Goal: Book appointment/travel/reservation

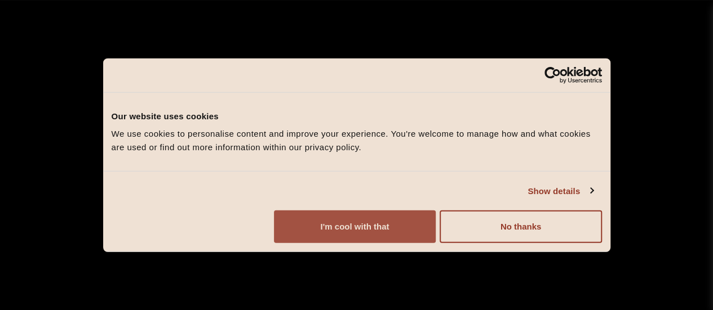
click at [435, 220] on button "I'm cool with that" at bounding box center [355, 227] width 162 height 33
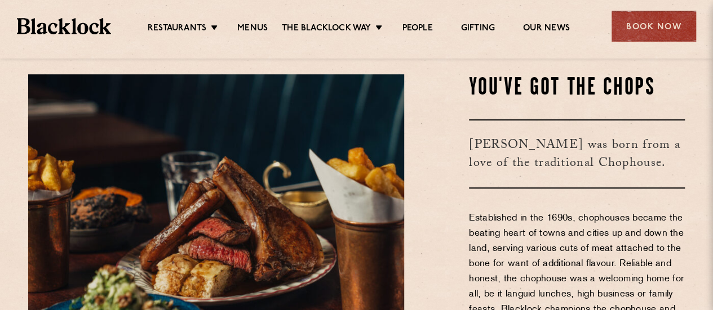
scroll to position [110, 0]
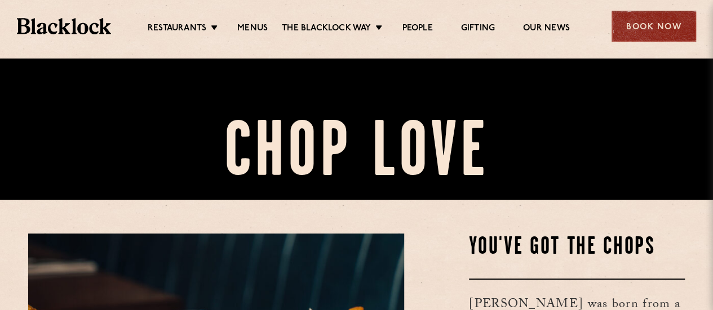
click at [670, 20] on div "Book Now" at bounding box center [653, 26] width 85 height 31
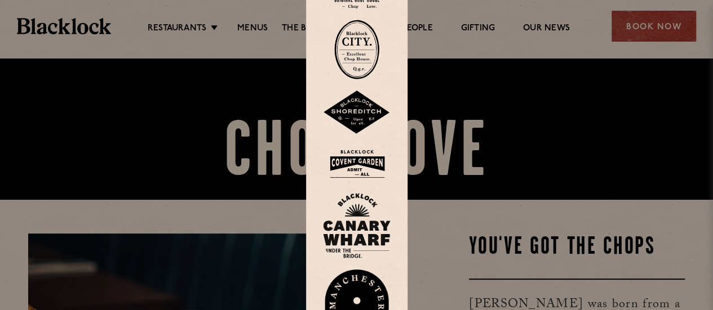
click at [364, 51] on img at bounding box center [356, 50] width 45 height 60
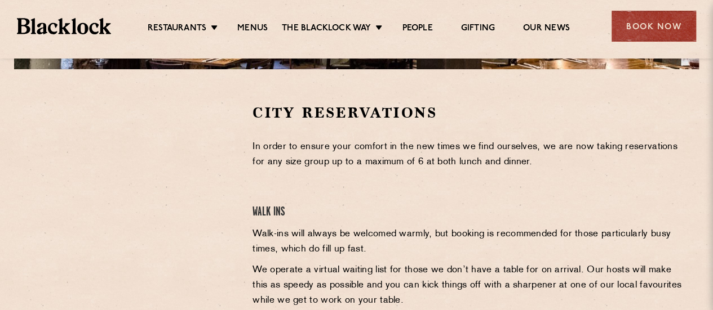
scroll to position [337, 0]
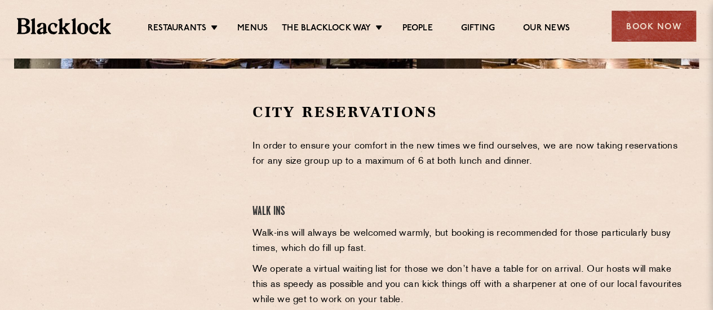
click at [37, 223] on div at bounding box center [131, 188] width 207 height 170
